Goal: Task Accomplishment & Management: Manage account settings

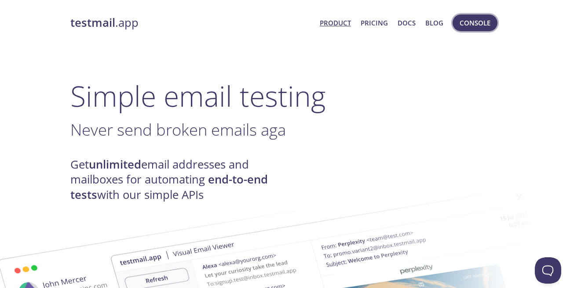
click at [468, 20] on span "Console" at bounding box center [474, 22] width 31 height 11
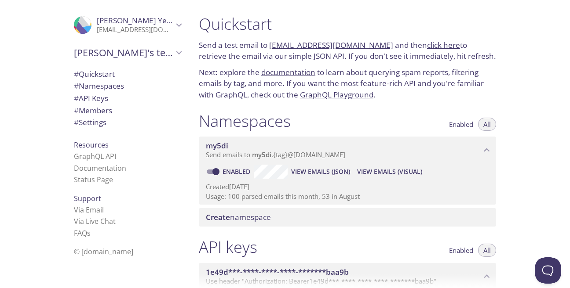
click at [180, 54] on icon "Luis's team" at bounding box center [178, 52] width 11 height 11
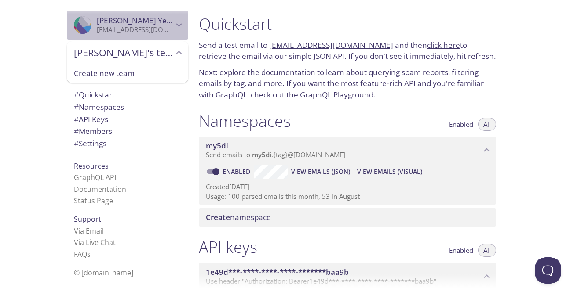
click at [180, 26] on icon "Luis Yerbes" at bounding box center [179, 25] width 6 height 4
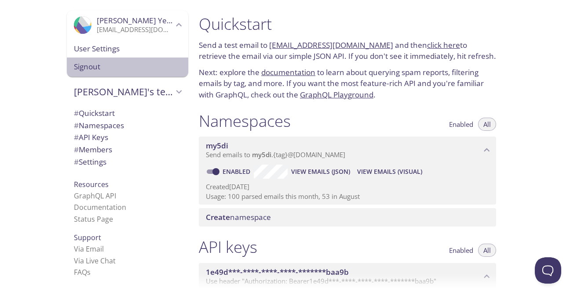
click at [140, 75] on div "Signout" at bounding box center [127, 67] width 121 height 19
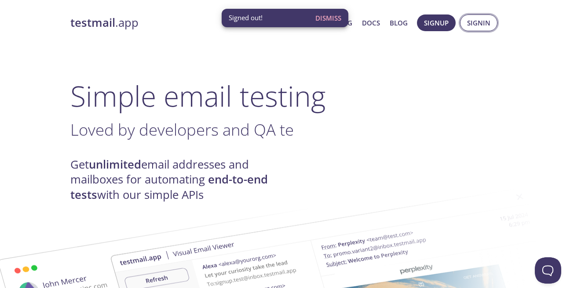
click at [485, 23] on span "Signin" at bounding box center [478, 22] width 23 height 11
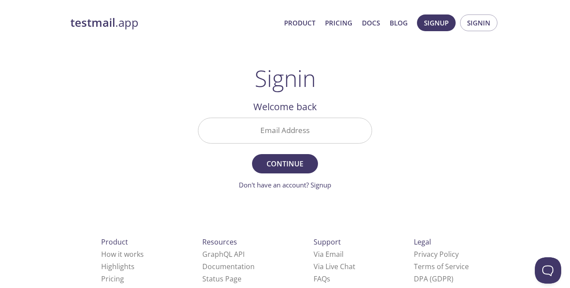
click at [306, 130] on input "Email Address" at bounding box center [284, 130] width 173 height 25
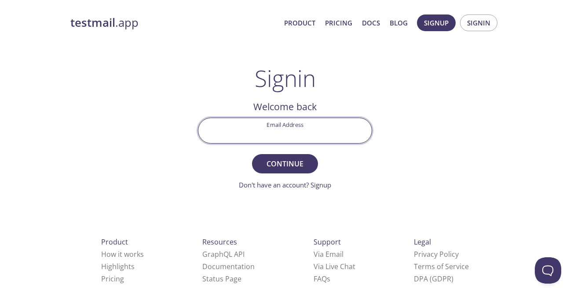
click at [306, 130] on input "Email Address" at bounding box center [284, 130] width 173 height 25
type input "[EMAIL_ADDRESS][DOMAIN_NAME]"
click at [278, 157] on button "Continue" at bounding box center [285, 163] width 66 height 19
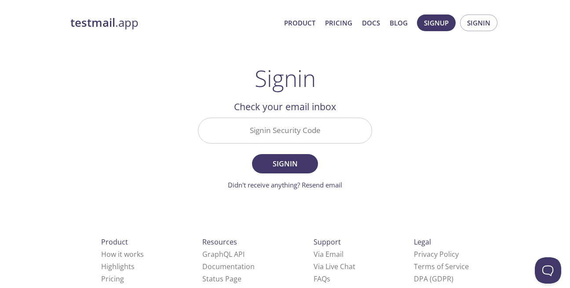
click at [280, 140] on input "Signin Security Code" at bounding box center [284, 130] width 173 height 25
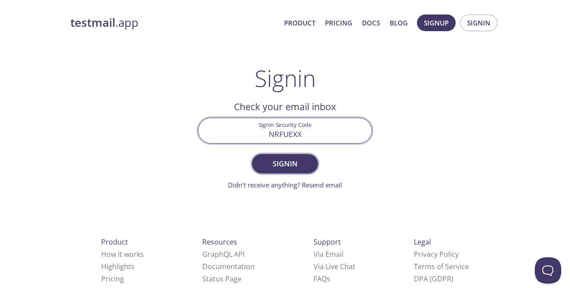
type input "NRFUEXX"
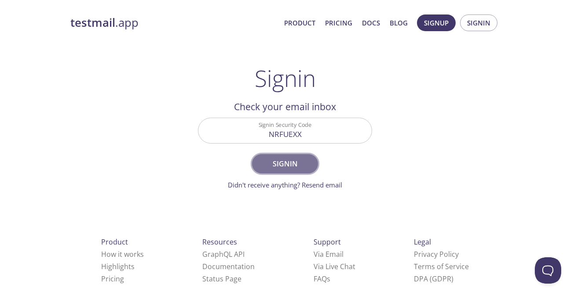
click at [299, 165] on span "Signin" at bounding box center [285, 164] width 47 height 12
